Goal: Task Accomplishment & Management: Use online tool/utility

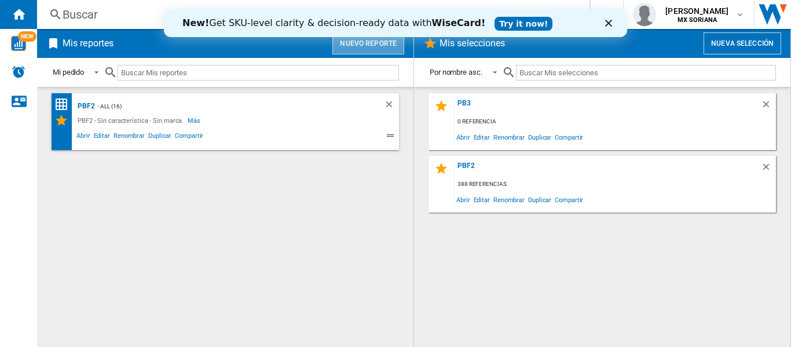
click at [363, 45] on button "Nuevo reporte" at bounding box center [368, 43] width 72 height 22
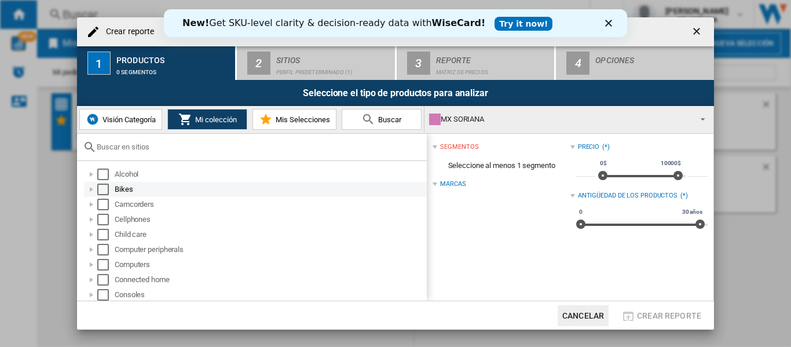
click at [101, 187] on div "Select" at bounding box center [103, 190] width 12 height 12
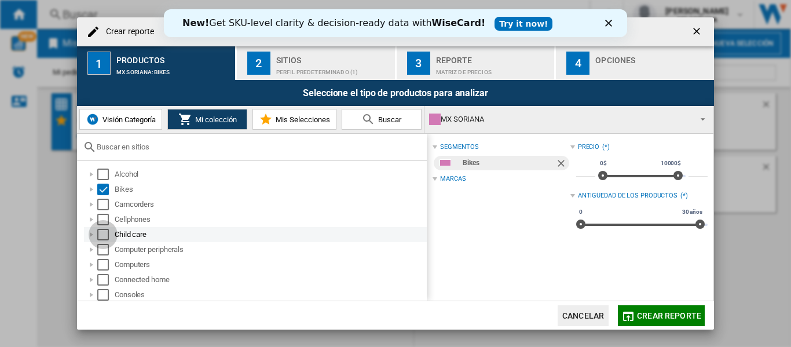
click at [106, 235] on div "Select" at bounding box center [103, 235] width 12 height 12
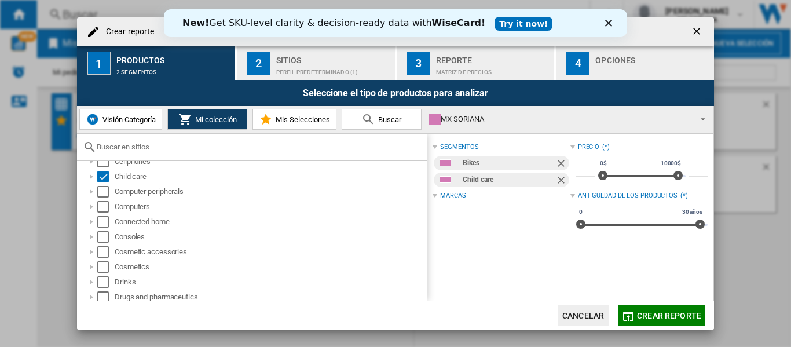
scroll to position [116, 0]
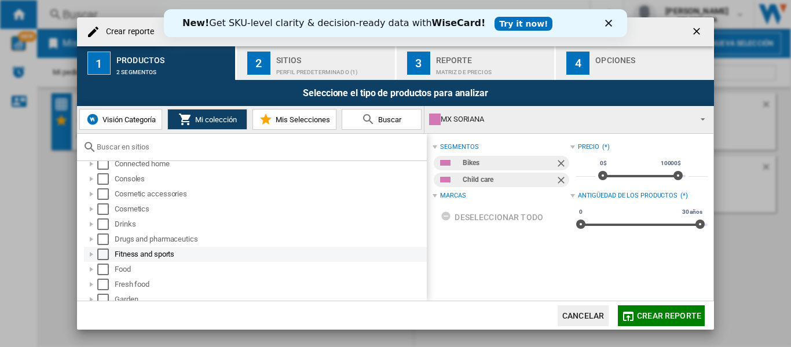
click at [100, 252] on div "Select" at bounding box center [103, 254] width 12 height 12
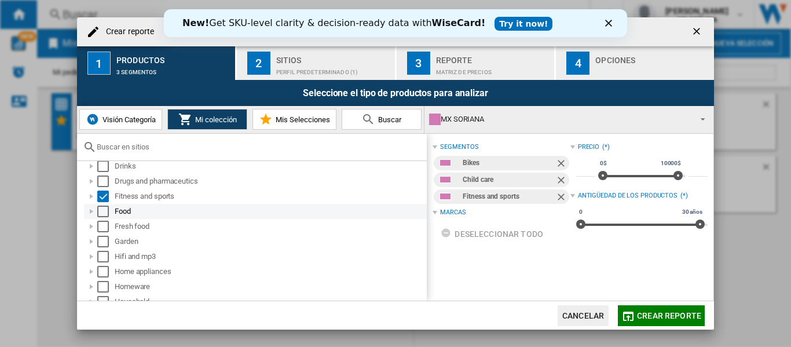
scroll to position [232, 0]
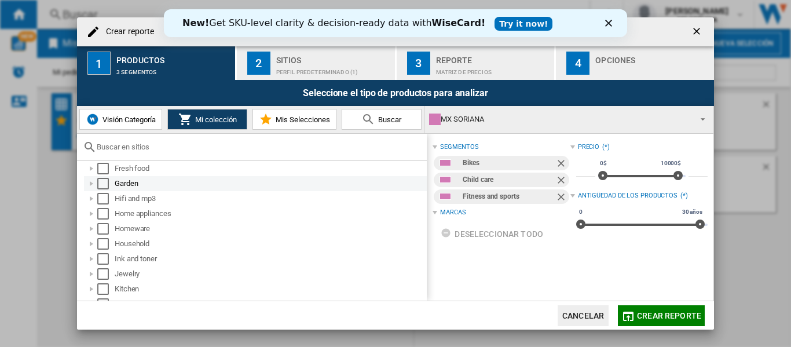
click at [100, 182] on div "Select" at bounding box center [103, 184] width 12 height 12
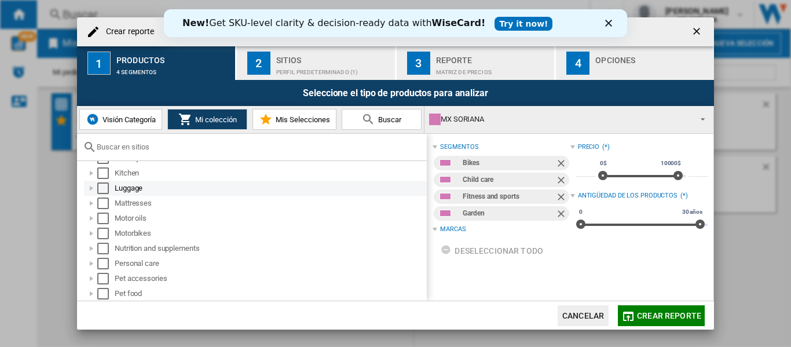
scroll to position [290, 0]
click at [103, 185] on div "Select" at bounding box center [103, 186] width 12 height 12
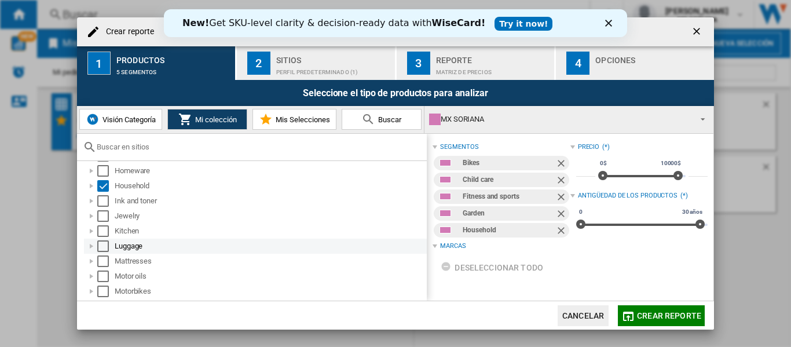
click at [101, 246] on div "Select" at bounding box center [103, 246] width 12 height 12
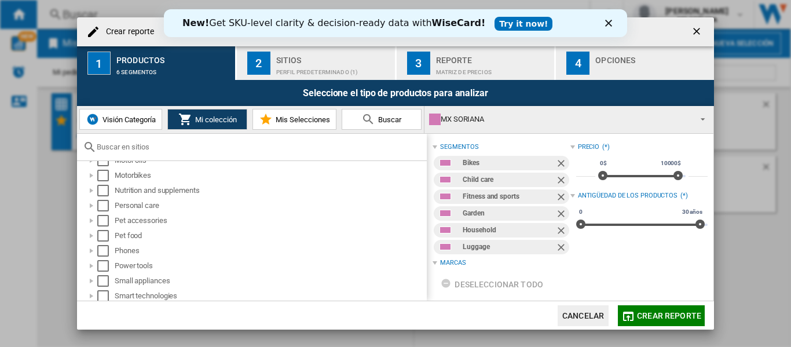
scroll to position [348, 0]
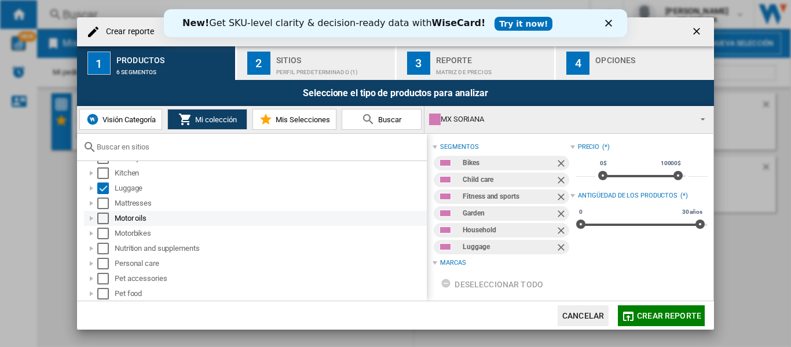
click at [101, 217] on div "Select" at bounding box center [103, 219] width 12 height 12
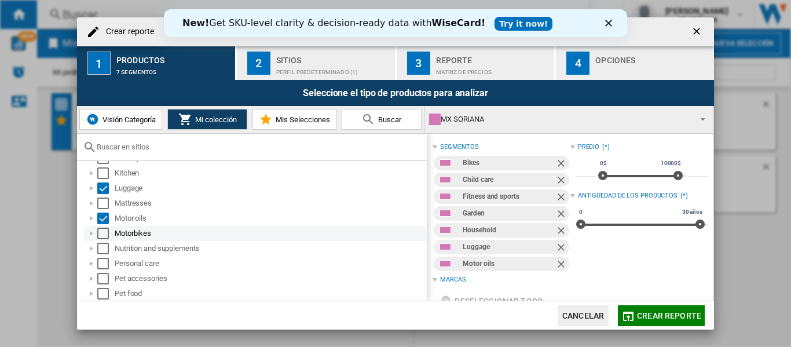
click at [104, 230] on div "Select" at bounding box center [103, 234] width 12 height 12
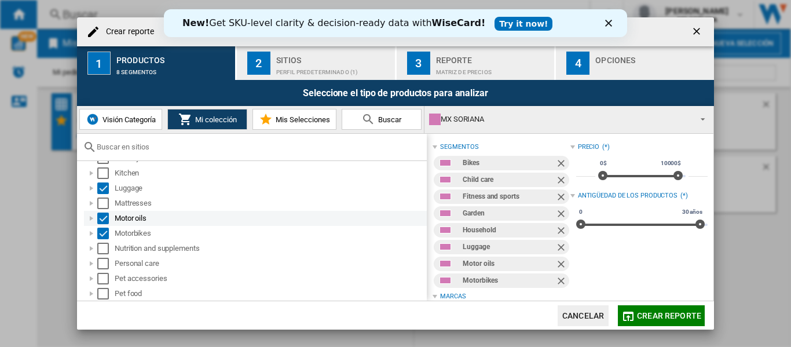
click at [107, 217] on div "Select" at bounding box center [103, 219] width 12 height 12
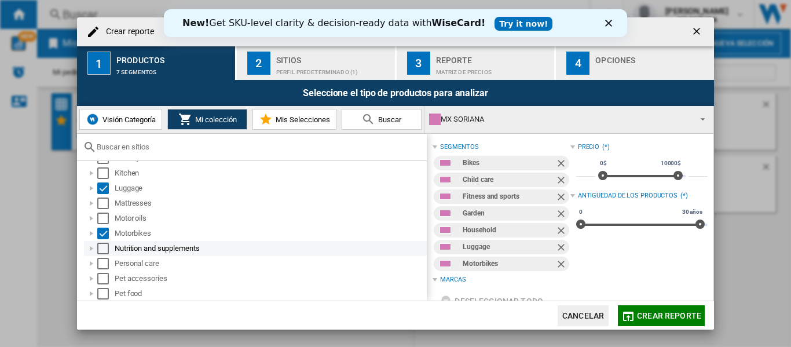
click at [100, 245] on div "Select" at bounding box center [103, 249] width 12 height 12
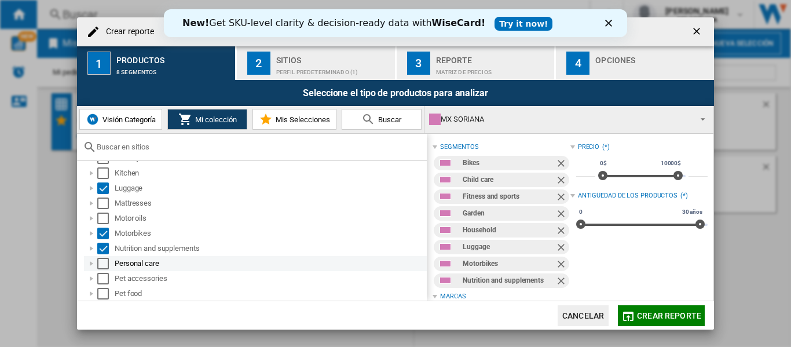
click at [102, 258] on div "Select" at bounding box center [103, 264] width 12 height 12
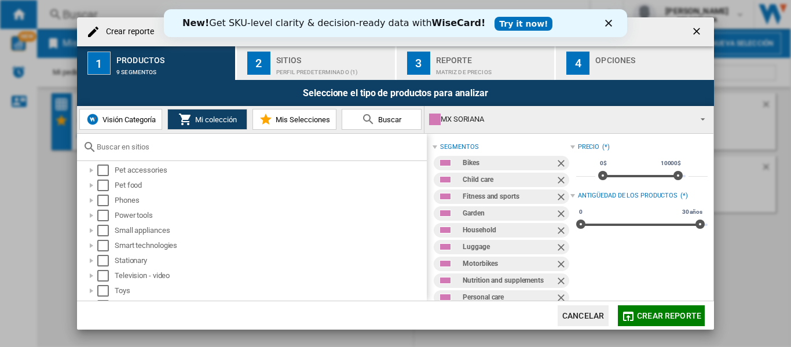
scroll to position [514, 0]
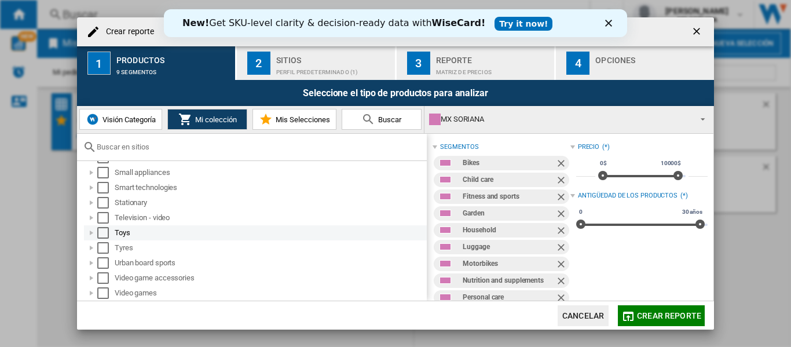
click at [103, 229] on div "Select" at bounding box center [103, 233] width 12 height 12
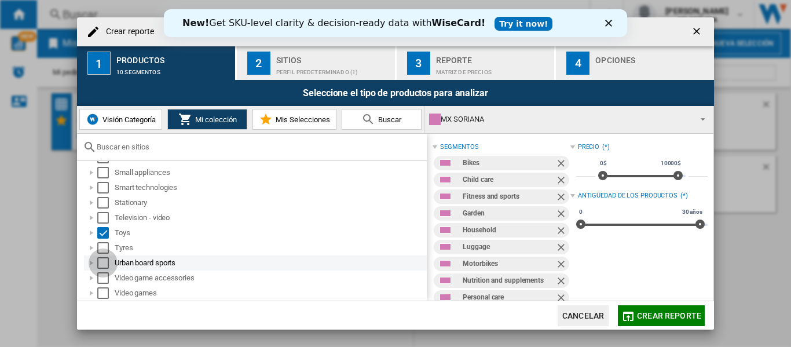
click at [108, 259] on div "Select" at bounding box center [103, 263] width 12 height 12
click at [327, 70] on div "Perfil predeterminado (1)" at bounding box center [333, 69] width 114 height 12
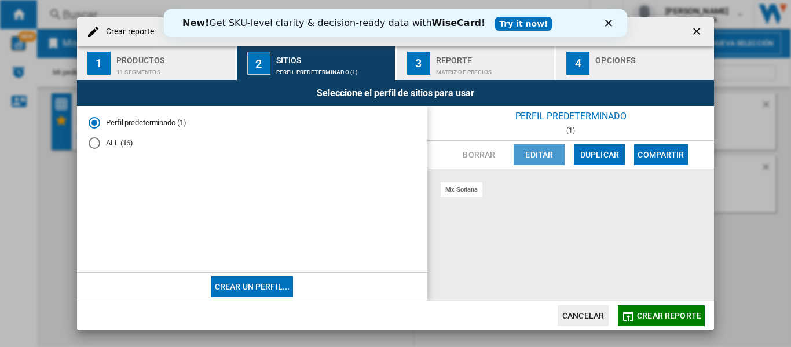
click at [535, 155] on button "Editar" at bounding box center [539, 154] width 51 height 21
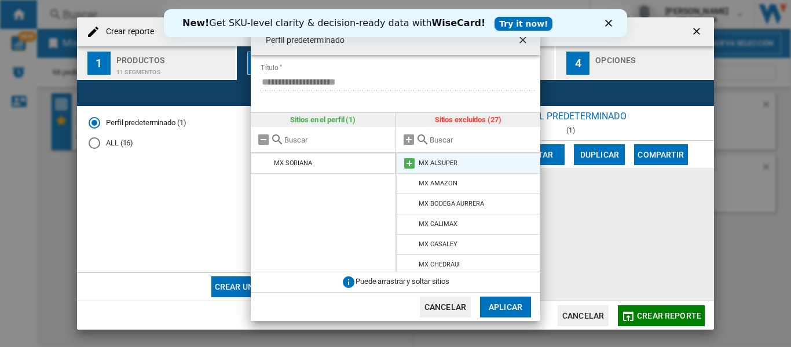
click at [411, 165] on md-icon at bounding box center [410, 163] width 14 height 14
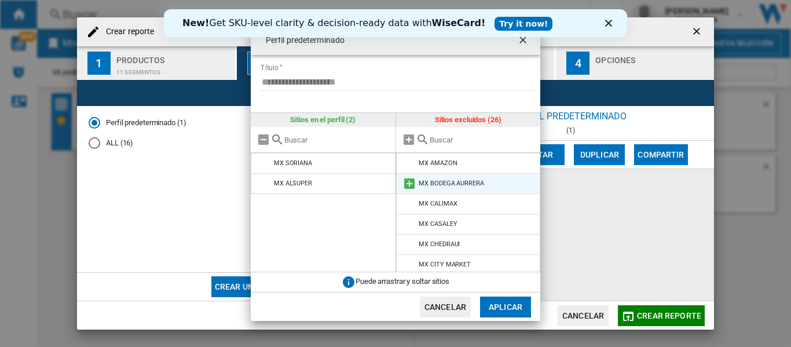
click at [408, 180] on md-icon at bounding box center [410, 184] width 14 height 14
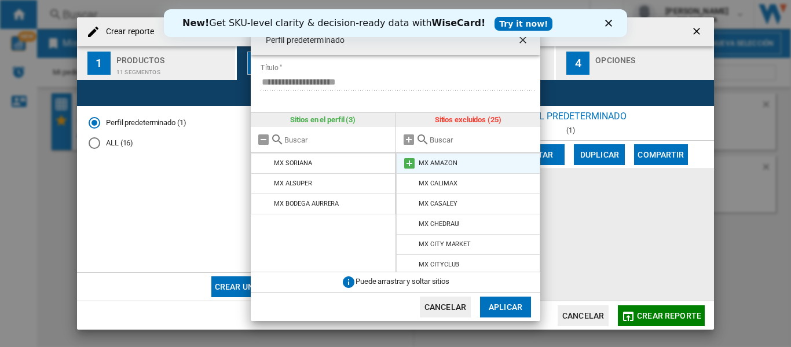
click at [407, 161] on md-icon at bounding box center [410, 163] width 14 height 14
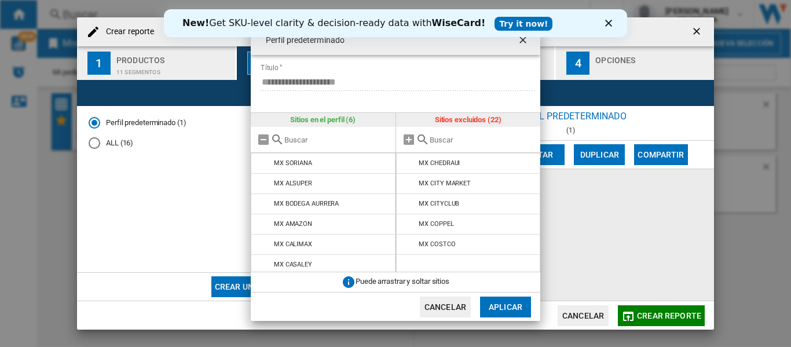
click at [407, 161] on md-icon at bounding box center [410, 163] width 14 height 14
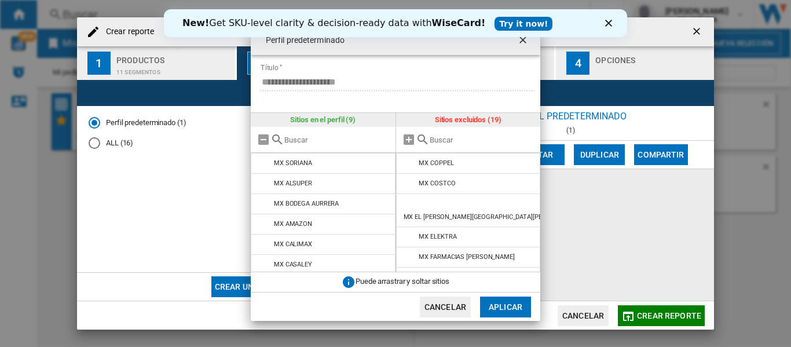
click at [407, 161] on md-icon at bounding box center [410, 163] width 14 height 14
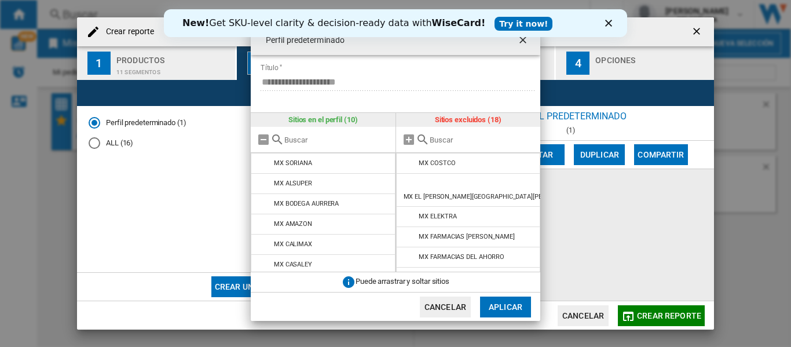
click at [407, 161] on md-icon at bounding box center [410, 163] width 14 height 14
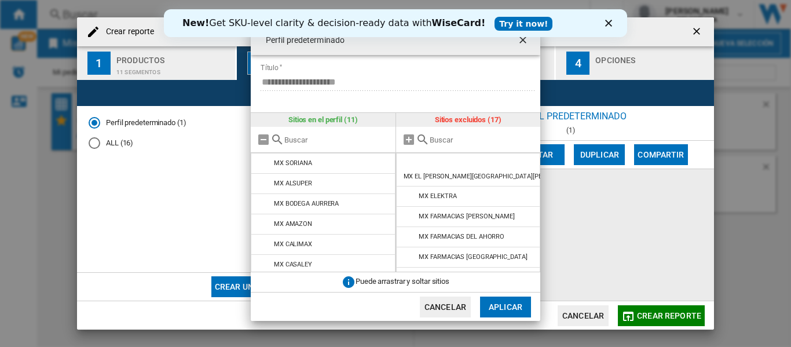
click at [407, 161] on md-icon at bounding box center [410, 163] width 14 height 14
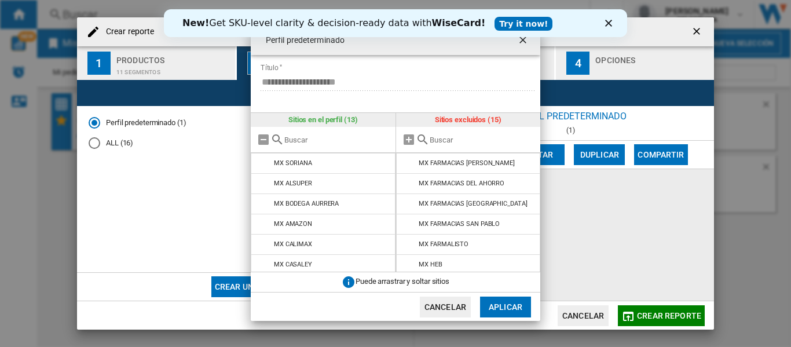
click at [407, 161] on md-icon at bounding box center [410, 163] width 14 height 14
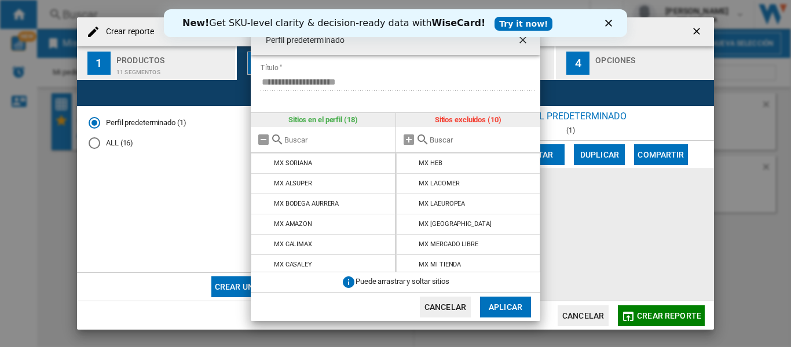
click at [407, 161] on md-icon at bounding box center [410, 163] width 14 height 14
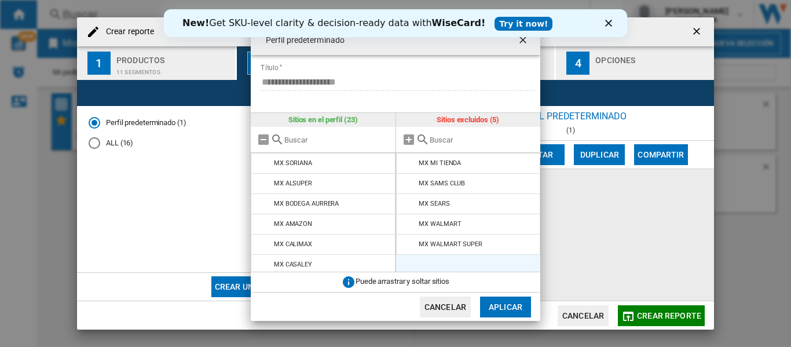
click at [407, 161] on md-icon at bounding box center [410, 163] width 14 height 14
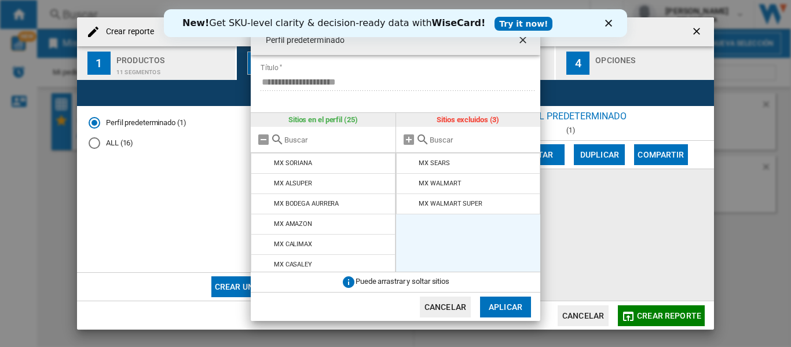
click at [407, 161] on md-icon at bounding box center [410, 163] width 14 height 14
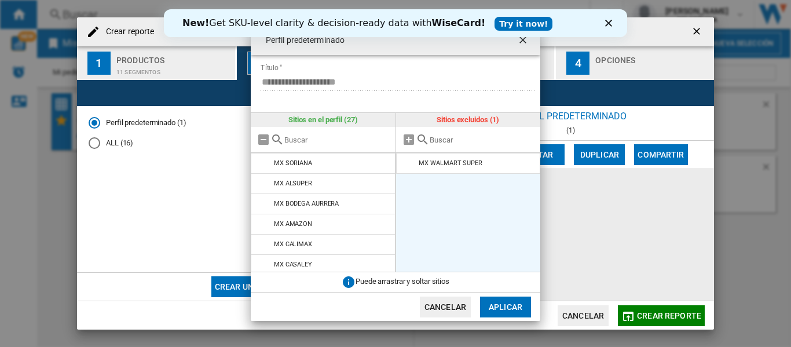
click at [407, 161] on md-icon at bounding box center [410, 163] width 14 height 14
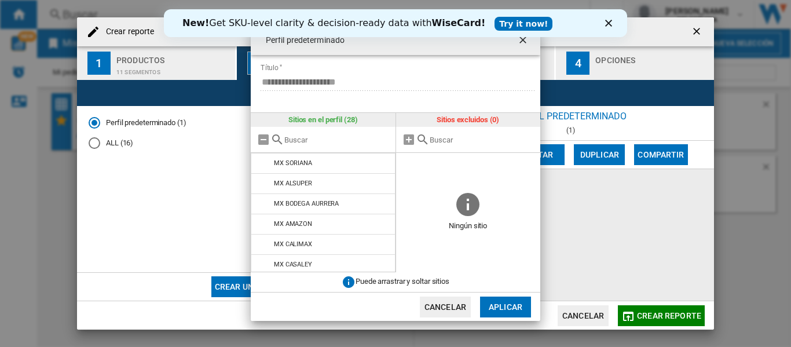
click at [507, 304] on button "Aplicar" at bounding box center [505, 307] width 51 height 21
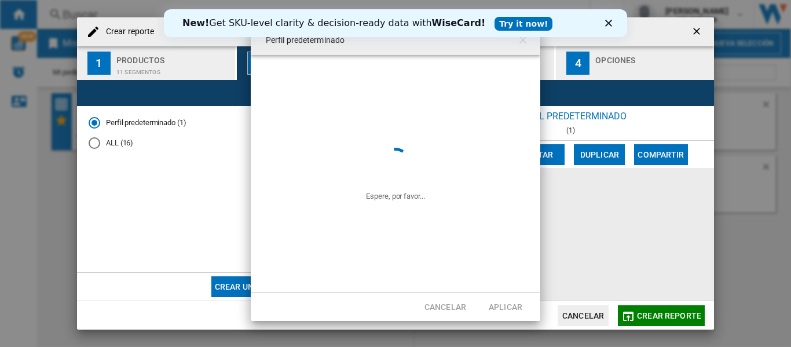
click at [509, 65] on span at bounding box center [396, 100] width 290 height 90
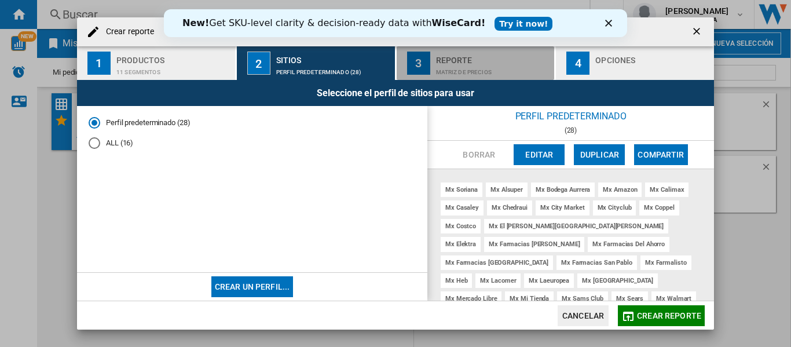
click at [459, 64] on div "Matriz de precios" at bounding box center [493, 69] width 114 height 12
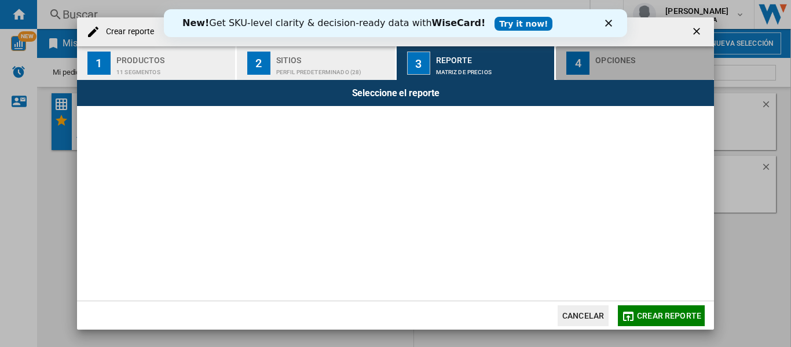
click at [625, 58] on div "Opciones" at bounding box center [652, 57] width 114 height 12
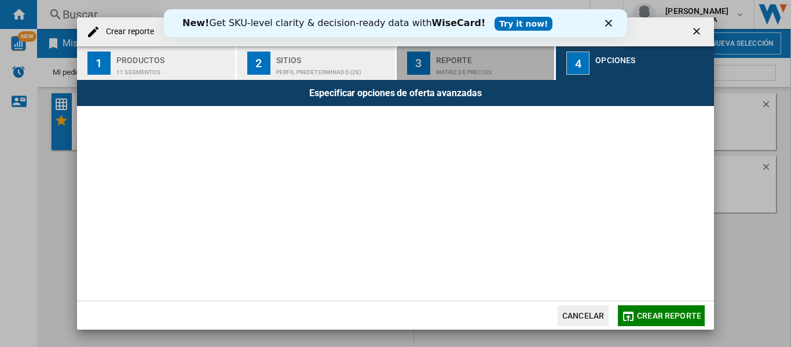
click at [506, 65] on div "Matriz de precios" at bounding box center [493, 69] width 114 height 12
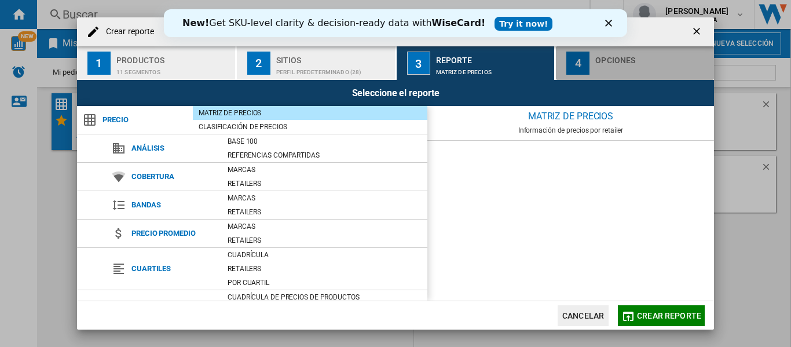
click at [624, 61] on div "Opciones" at bounding box center [652, 57] width 114 height 12
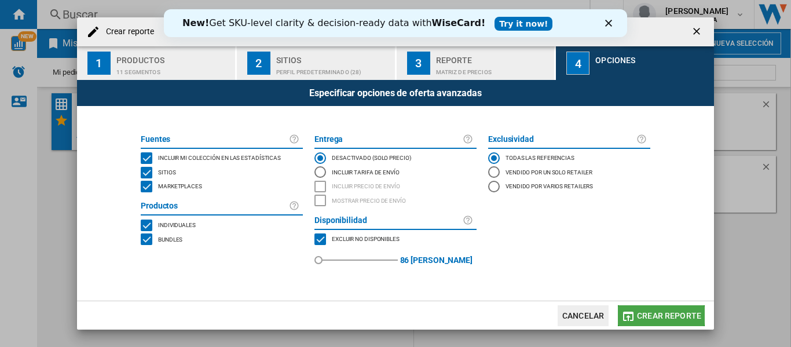
click at [649, 315] on span "Crear reporte" at bounding box center [669, 315] width 64 height 9
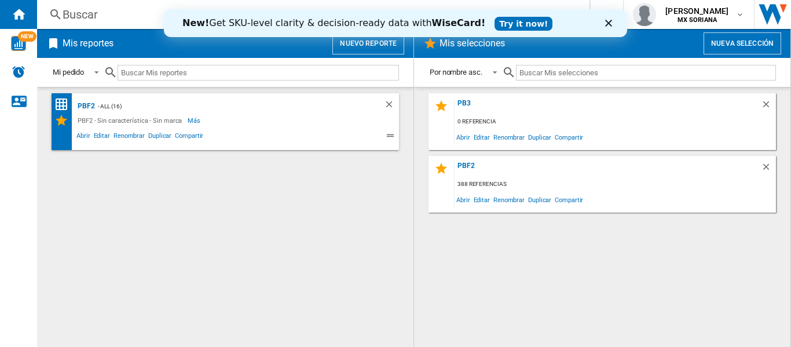
click at [495, 23] on link "Try it now!" at bounding box center [524, 24] width 58 height 14
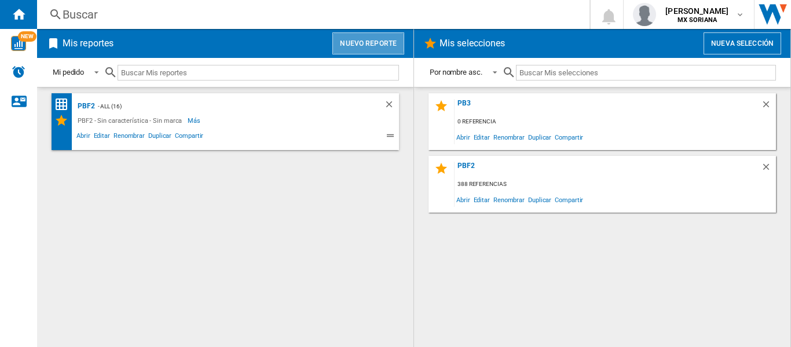
click at [359, 41] on button "Nuevo reporte" at bounding box center [368, 43] width 72 height 22
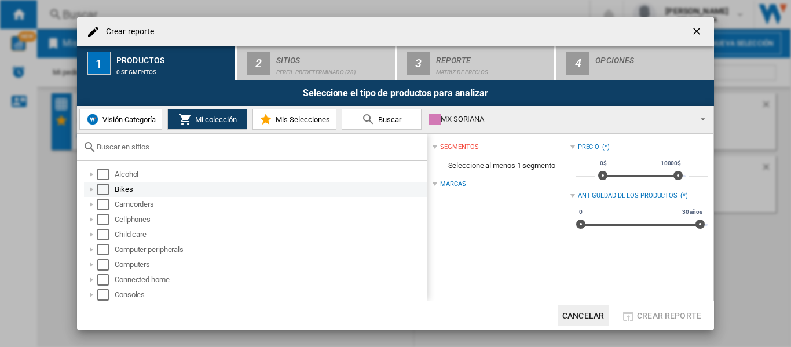
click at [104, 191] on div "Select" at bounding box center [103, 190] width 12 height 12
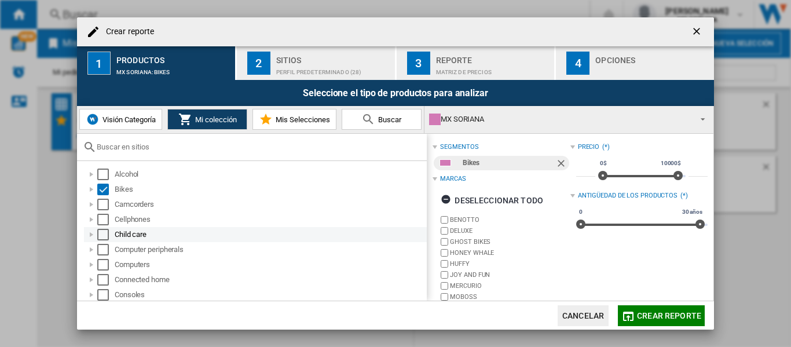
click at [103, 229] on div "Select" at bounding box center [103, 235] width 12 height 12
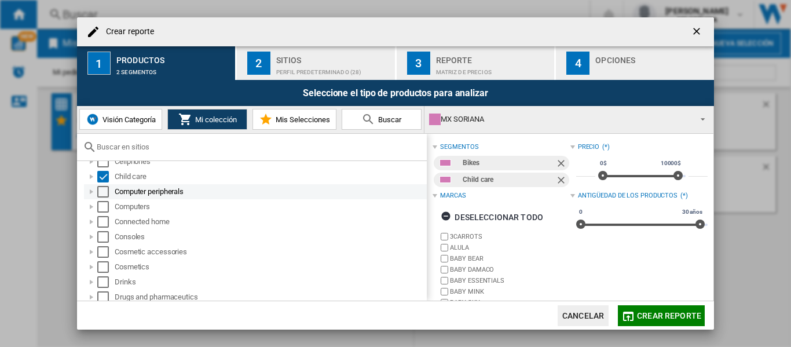
scroll to position [116, 0]
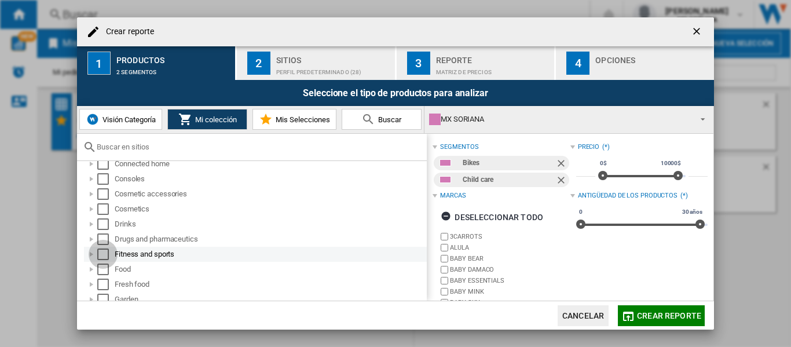
click at [105, 255] on div "Select" at bounding box center [103, 254] width 12 height 12
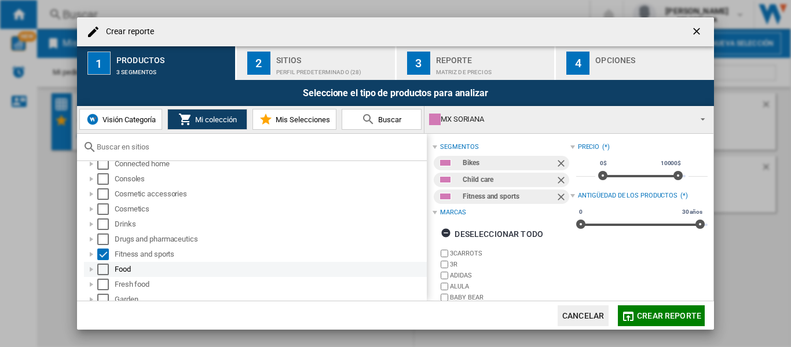
scroll to position [174, 0]
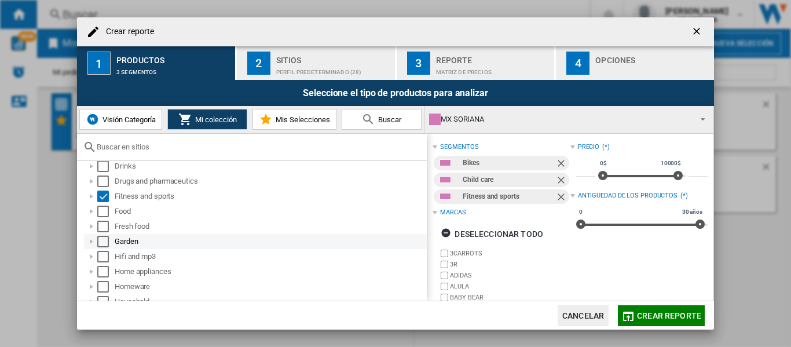
click at [103, 241] on div "Select" at bounding box center [103, 242] width 12 height 12
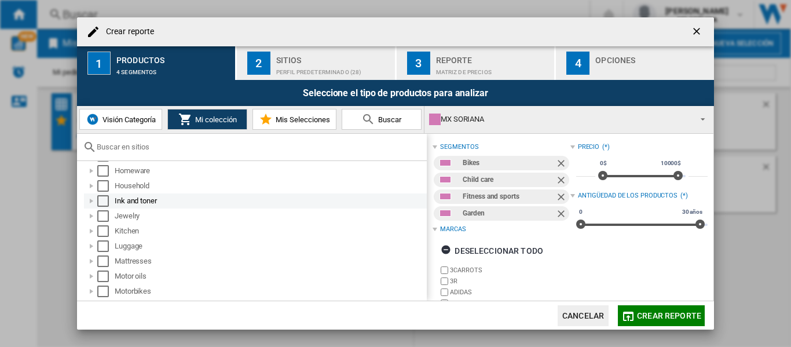
scroll to position [348, 0]
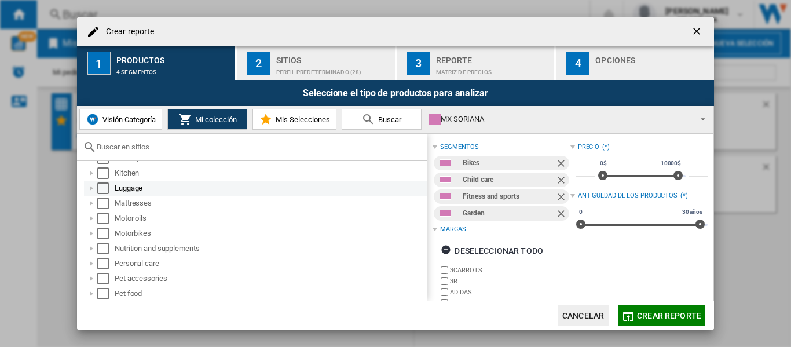
click at [100, 188] on div "Select" at bounding box center [103, 188] width 12 height 12
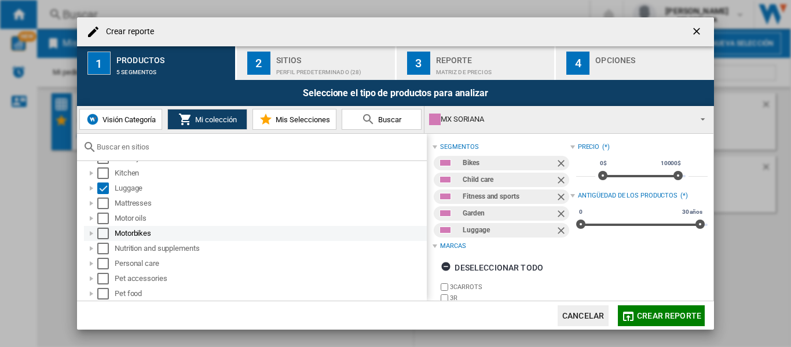
click at [106, 235] on div "Select" at bounding box center [103, 234] width 12 height 12
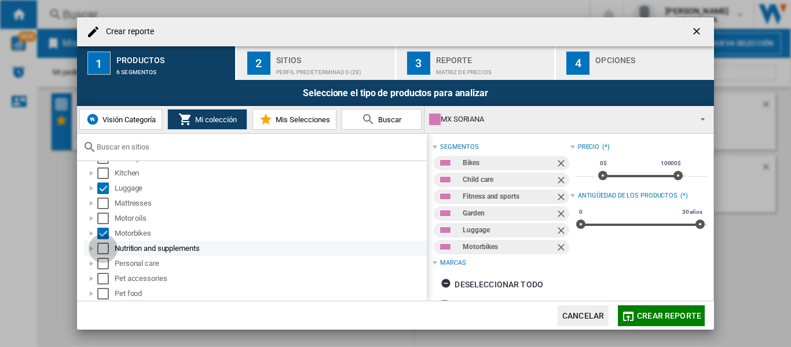
click at [106, 249] on div "Select" at bounding box center [103, 249] width 12 height 12
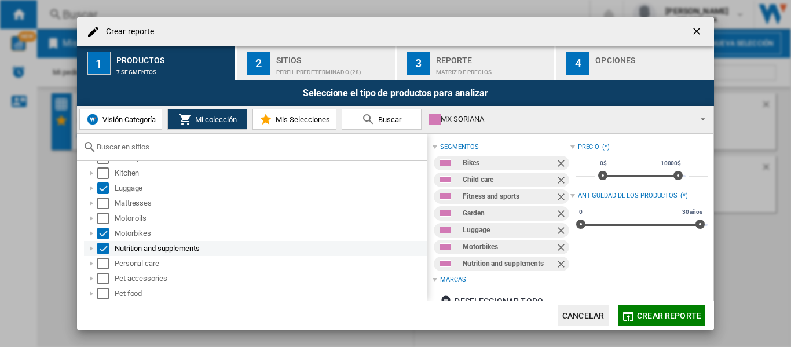
click at [102, 254] on div "Nutrition and supplements" at bounding box center [255, 248] width 343 height 15
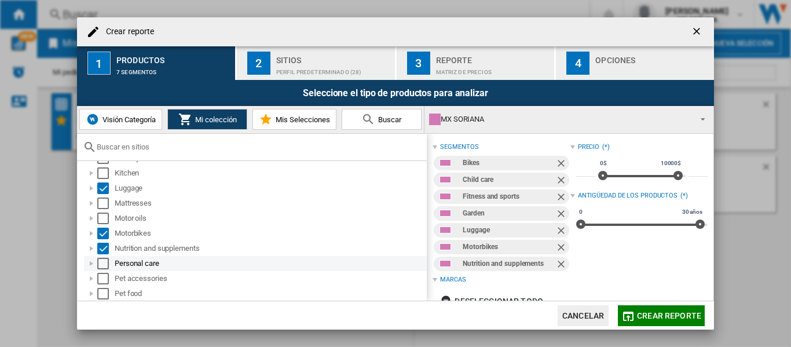
click at [103, 263] on div "Select" at bounding box center [103, 264] width 12 height 12
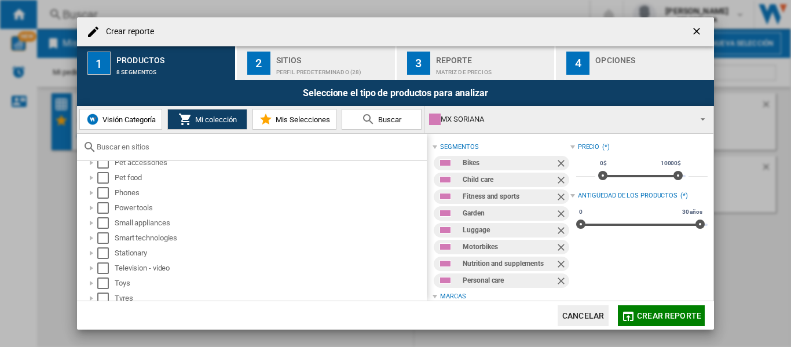
scroll to position [514, 0]
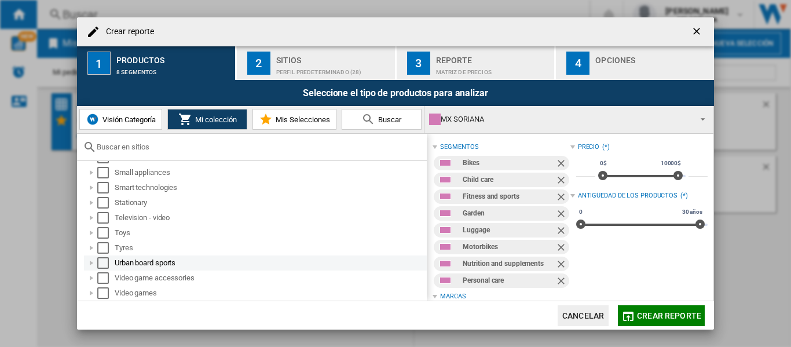
click at [105, 259] on div "Select" at bounding box center [103, 263] width 12 height 12
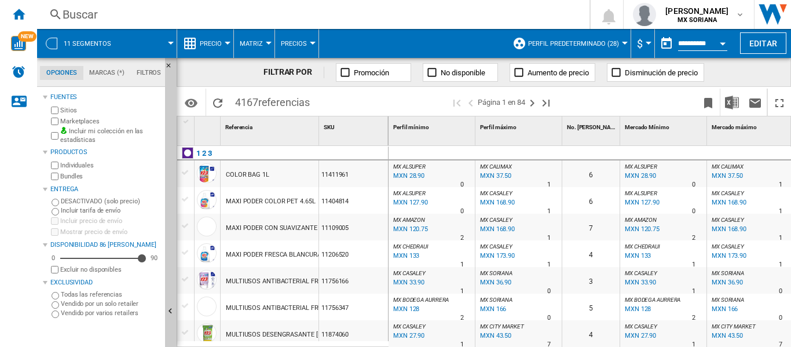
click at [646, 43] on div "Currency" at bounding box center [649, 43] width 6 height 3
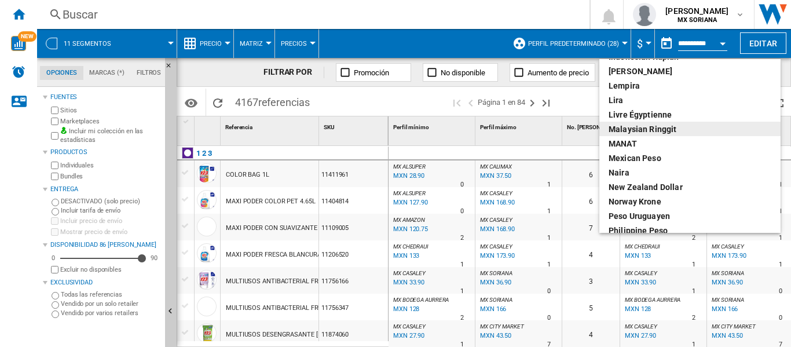
scroll to position [348, 0]
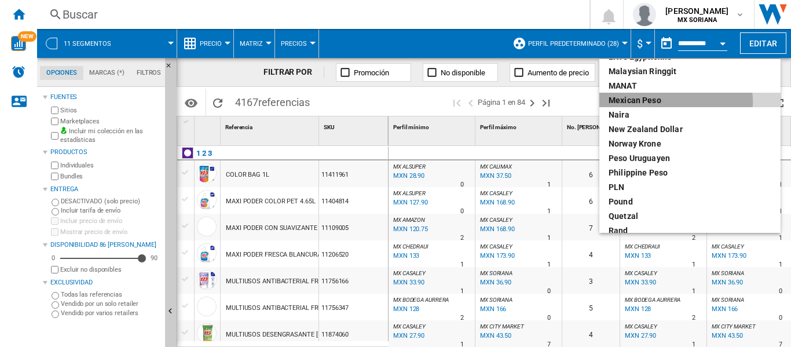
click at [676, 101] on div "Mexican peso" at bounding box center [690, 100] width 163 height 12
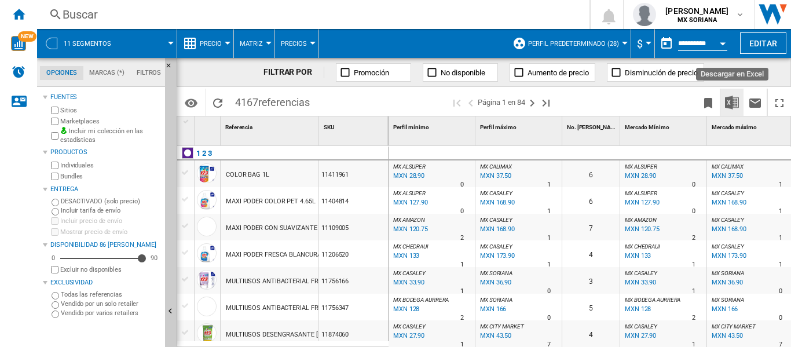
click at [736, 103] on img "Descargar en Excel" at bounding box center [732, 103] width 14 height 14
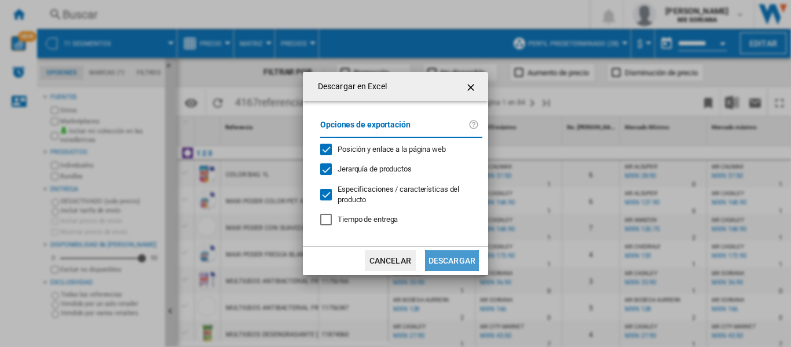
click at [451, 259] on button "Descargar" at bounding box center [452, 260] width 54 height 21
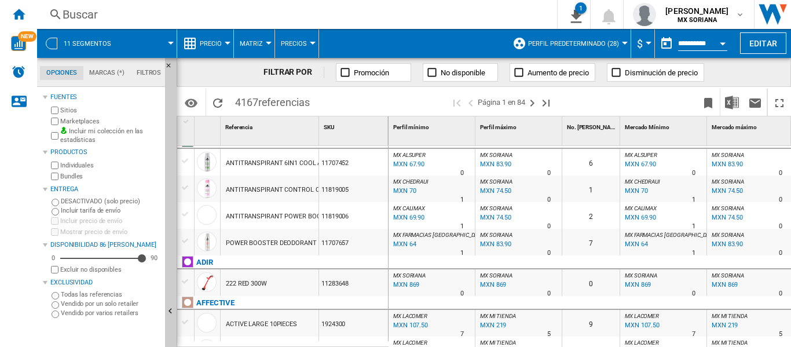
scroll to position [1299, 0]
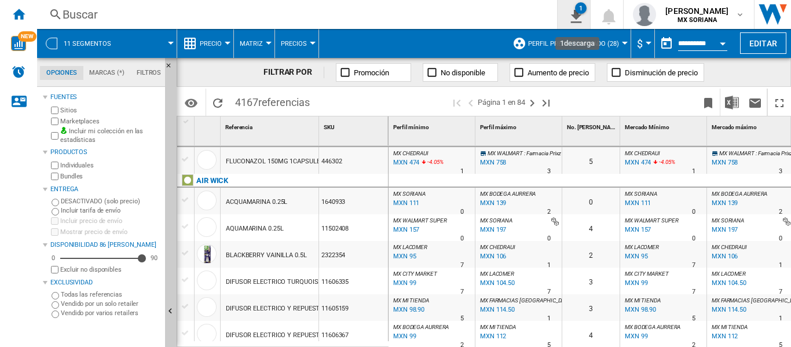
click at [567, 17] on ng-md-icon "1\a descarga" at bounding box center [574, 15] width 14 height 14
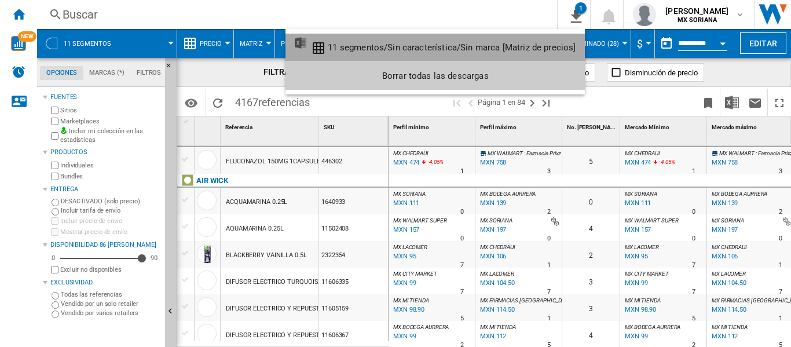
click at [502, 47] on div "11 segmentos/Sin característica/Sin marca [Matriz de precios]" at bounding box center [452, 47] width 248 height 10
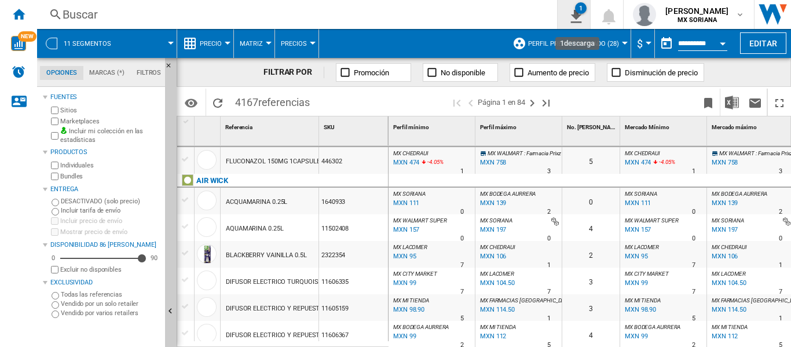
click at [567, 19] on ng-md-icon "1\a descarga" at bounding box center [574, 15] width 14 height 14
